Goal: Task Accomplishment & Management: Use online tool/utility

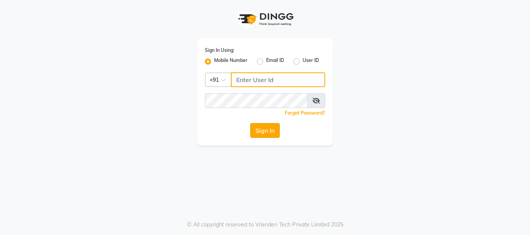
type input "7998066666"
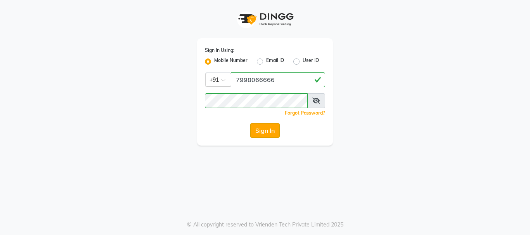
click at [264, 128] on button "Sign In" at bounding box center [264, 130] width 29 height 15
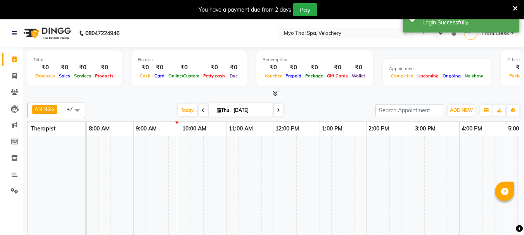
select select "en"
